Goal: Navigation & Orientation: Find specific page/section

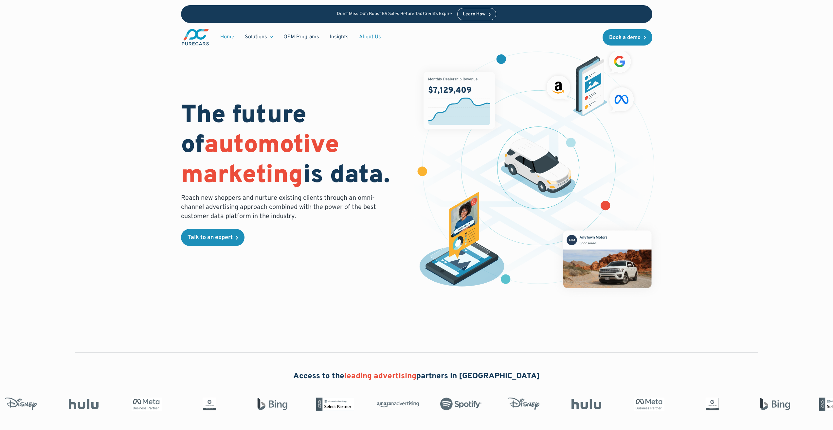
click at [371, 37] on link "About Us" at bounding box center [370, 37] width 32 height 12
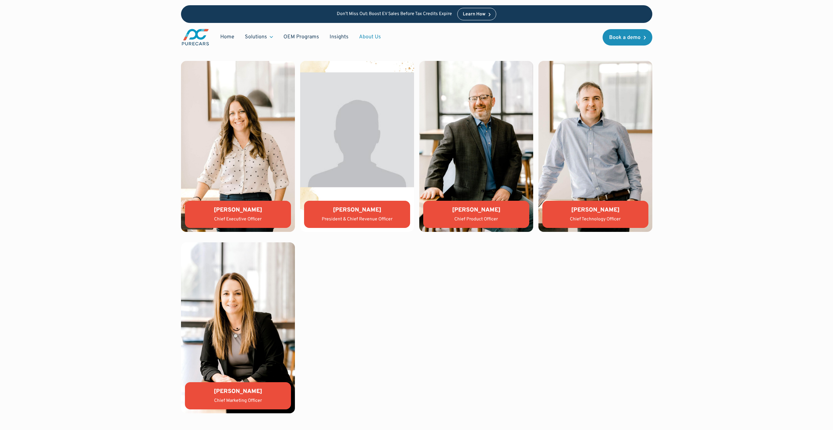
scroll to position [1408, 0]
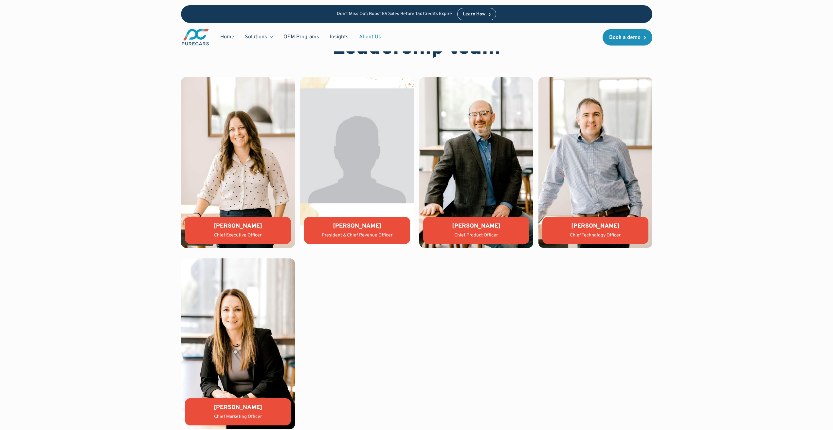
click at [239, 230] on div "Lauren Donalson" at bounding box center [238, 226] width 96 height 8
click at [239, 187] on img at bounding box center [238, 162] width 114 height 171
